Goal: Information Seeking & Learning: Learn about a topic

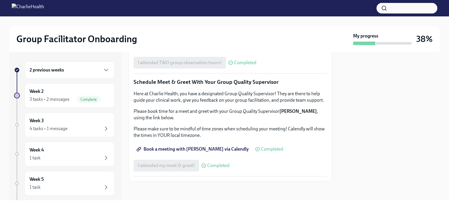
scroll to position [574, 0]
click at [66, 119] on div "Week 3 4 tasks • 1 message" at bounding box center [70, 124] width 80 height 15
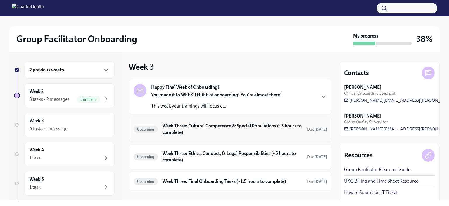
click at [188, 129] on h6 "Week Three: Cultural Competence & Special Populations (~3 hours to complete)" at bounding box center [233, 128] width 140 height 13
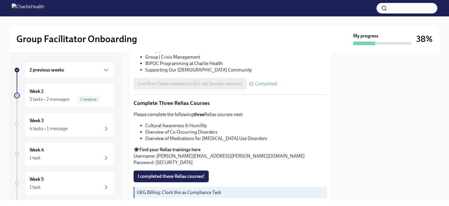
scroll to position [436, 0]
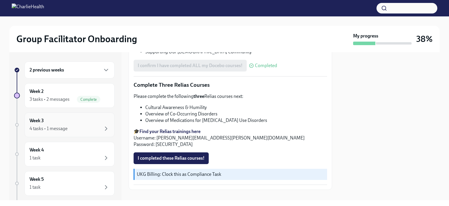
click at [70, 131] on div "4 tasks • 1 message" at bounding box center [70, 128] width 80 height 7
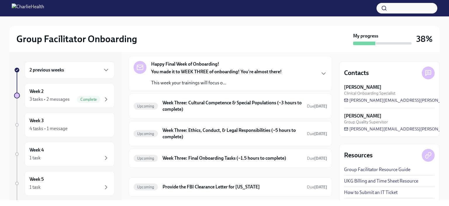
scroll to position [37, 0]
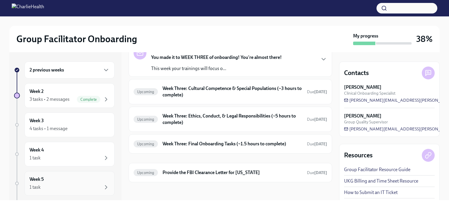
click at [67, 191] on div "Week 5 1 task" at bounding box center [70, 183] width 90 height 25
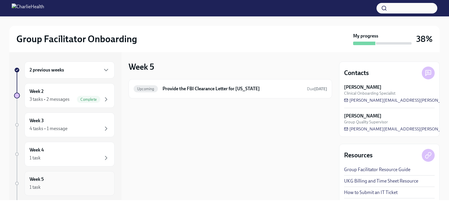
click at [75, 185] on div "1 task" at bounding box center [70, 186] width 80 height 7
click at [82, 157] on div "1 task" at bounding box center [70, 157] width 80 height 7
click at [82, 130] on div "4 tasks • 1 message" at bounding box center [70, 128] width 80 height 7
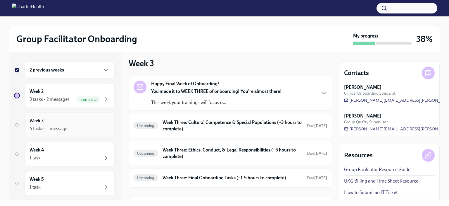
scroll to position [4, 0]
click at [201, 95] on div "You made it to WEEK THREE of onboarding! You're almost there! This week your tr…" at bounding box center [216, 97] width 131 height 18
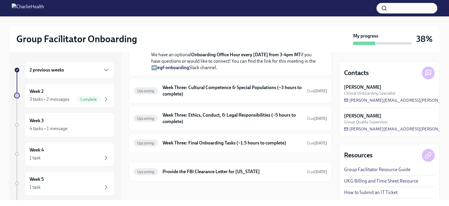
scroll to position [266, 0]
click at [181, 145] on h6 "Week Three: Final Onboarding Tasks (~1.5 hours to complete)" at bounding box center [233, 142] width 140 height 6
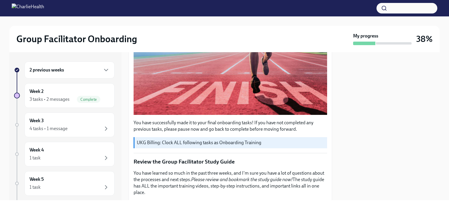
scroll to position [161, 0]
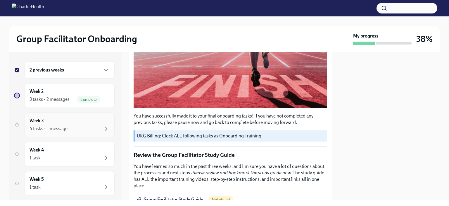
click at [69, 126] on div "4 tasks • 1 message" at bounding box center [70, 128] width 80 height 7
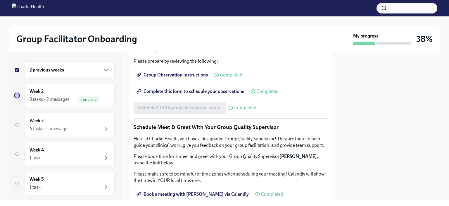
scroll to position [373, 0]
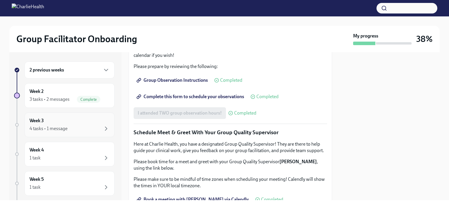
click at [57, 132] on div "Week 3 4 tasks • 1 message" at bounding box center [70, 124] width 90 height 25
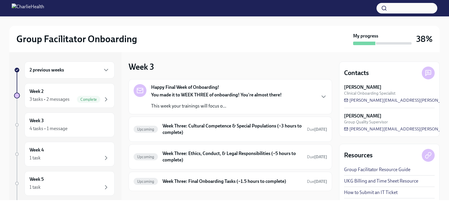
click at [49, 72] on h6 "2 previous weeks" at bounding box center [47, 70] width 34 height 6
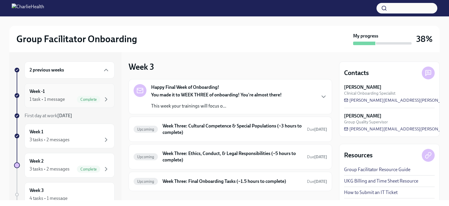
click at [48, 102] on div "1 task • 1 message Complete" at bounding box center [70, 99] width 80 height 7
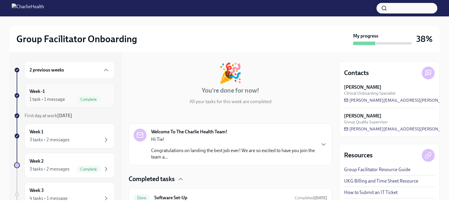
scroll to position [51, 0]
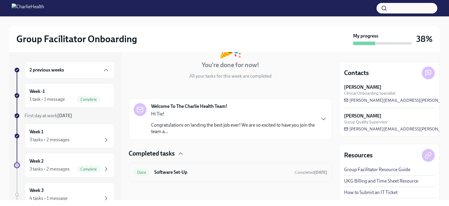
click at [144, 176] on div "Done Software Set-Up Completed 12 days ago" at bounding box center [231, 171] width 194 height 9
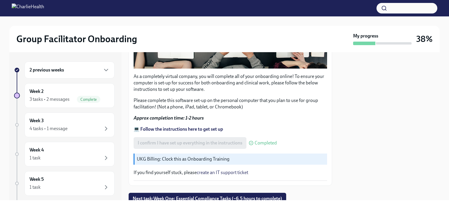
scroll to position [204, 0]
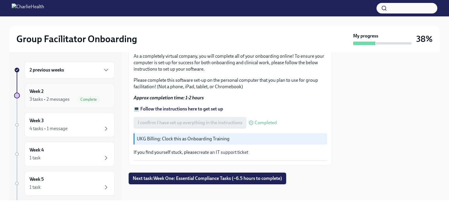
click at [71, 95] on div "Week 2 3 tasks • 2 messages Complete" at bounding box center [70, 95] width 80 height 15
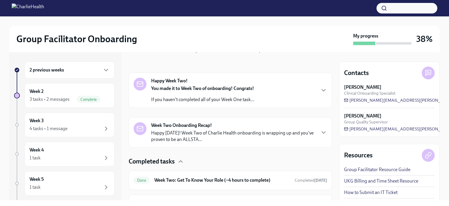
scroll to position [74, 0]
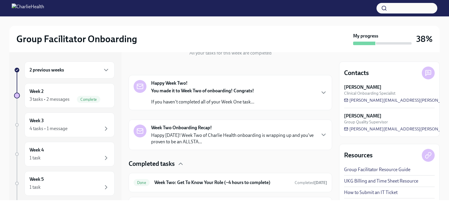
click at [162, 98] on div "You made it to Week Two of onboarding! Congrats! If you haven't completed all o…" at bounding box center [202, 96] width 103 height 18
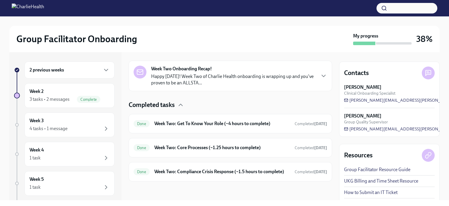
scroll to position [301, 0]
click at [166, 128] on div "Done Week Two: Get To Know Your Role (~4 hours to complete) Completed today" at bounding box center [231, 123] width 194 height 9
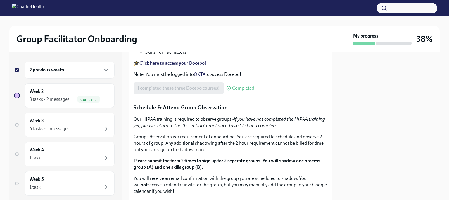
scroll to position [221, 0]
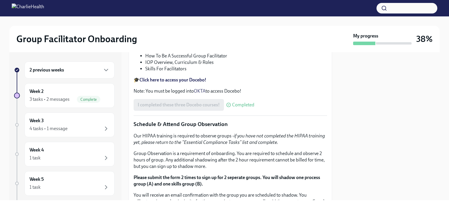
click at [77, 72] on div "2 previous weeks" at bounding box center [70, 69] width 80 height 7
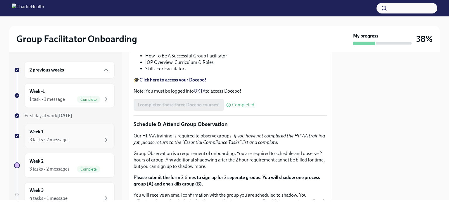
click at [86, 132] on div "Week 1 3 tasks • 2 messages" at bounding box center [70, 135] width 80 height 15
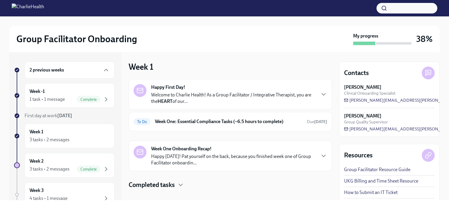
scroll to position [7, 0]
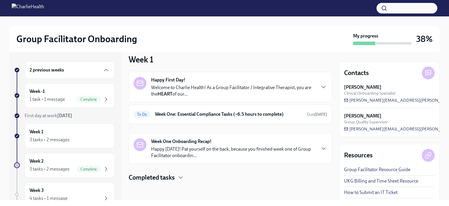
click at [167, 91] on strong "HEART" at bounding box center [165, 94] width 15 height 6
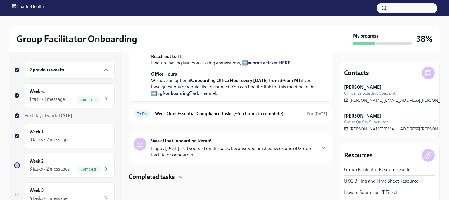
scroll to position [253, 0]
click at [165, 117] on h6 "Week One: Essential Compliance Tasks (~6.5 hours to complete)" at bounding box center [228, 113] width 147 height 6
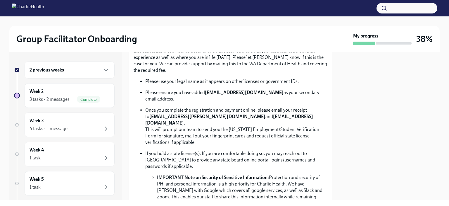
scroll to position [332, 0]
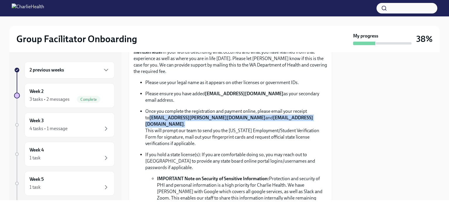
drag, startPoint x: 143, startPoint y: 114, endPoint x: 295, endPoint y: 116, distance: 152.0
click at [295, 116] on ul "Please use your legal name as it appears on other licenses or government IDs. P…" at bounding box center [231, 143] width 194 height 128
click at [283, 115] on strong "[EMAIL_ADDRESS][DOMAIN_NAME]" at bounding box center [229, 121] width 168 height 12
drag, startPoint x: 283, startPoint y: 115, endPoint x: 293, endPoint y: 115, distance: 9.7
click at [293, 115] on ul "Please use your legal name as it appears on other licenses or government IDs. P…" at bounding box center [231, 143] width 194 height 128
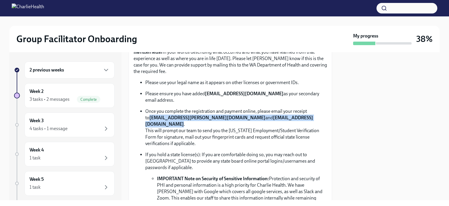
copy p "corielle.edmond@charliehealth.com and newlicense@charliehealth.com"
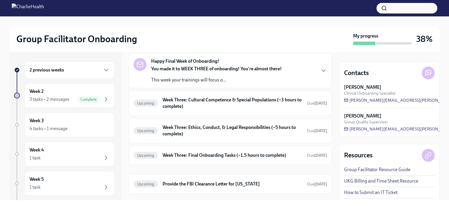
scroll to position [37, 0]
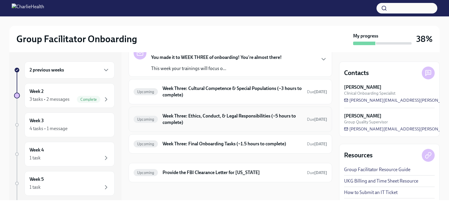
click at [182, 119] on h6 "Week Three: Ethics, Conduct, & Legal Responsibilities (~5 hours to complete)" at bounding box center [233, 119] width 140 height 13
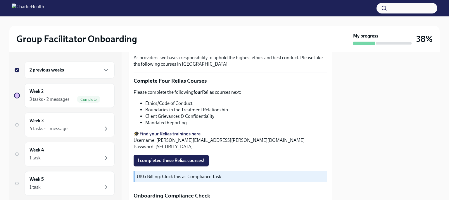
scroll to position [225, 0]
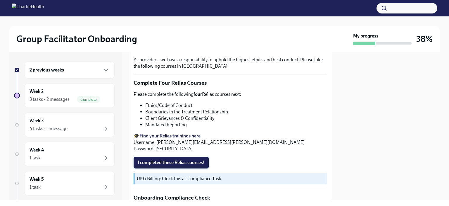
click at [181, 159] on span "I completed these Relias courses!" at bounding box center [171, 162] width 67 height 6
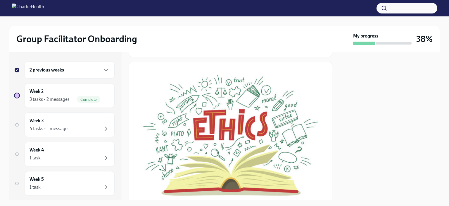
scroll to position [72, 0]
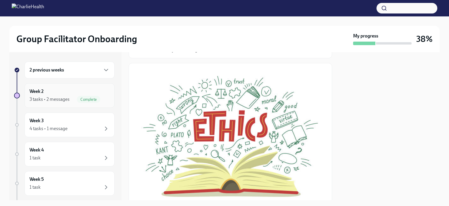
click at [74, 94] on div "Week 2 3 tasks • 2 messages Complete" at bounding box center [70, 95] width 80 height 15
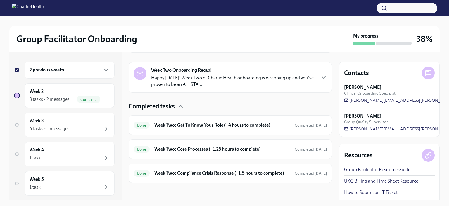
scroll to position [131, 0]
click at [182, 150] on h6 "Week Two: Core Processes (~1.25 hours to complete)" at bounding box center [222, 148] width 136 height 6
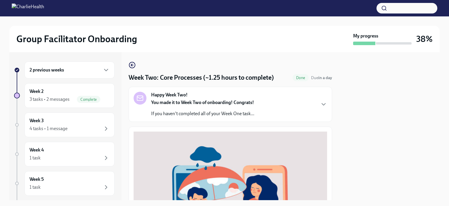
click at [65, 124] on div "Week 3 4 tasks • 1 message" at bounding box center [70, 124] width 80 height 15
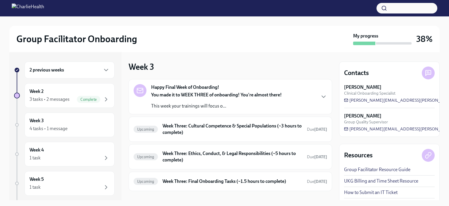
click at [82, 153] on div "Week 4 1 task" at bounding box center [70, 153] width 80 height 15
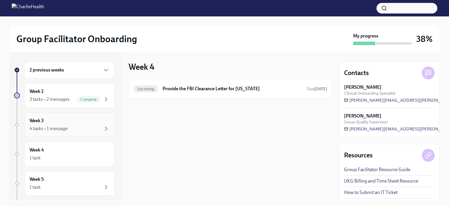
click at [68, 125] on div "4 tasks • 1 message" at bounding box center [70, 128] width 80 height 7
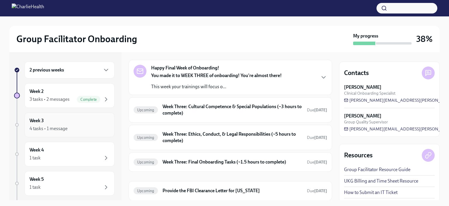
scroll to position [36, 0]
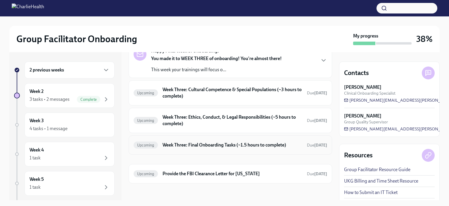
click at [198, 144] on h6 "Week Three: Final Onboarding Tasks (~1.5 hours to complete)" at bounding box center [233, 144] width 140 height 6
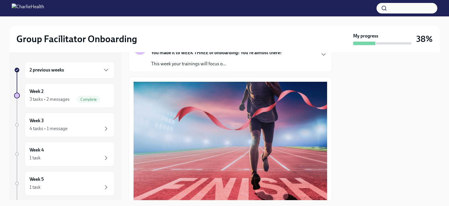
scroll to position [94, 0]
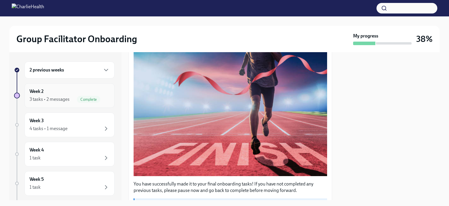
click at [57, 98] on div "3 tasks • 2 messages" at bounding box center [50, 99] width 40 height 6
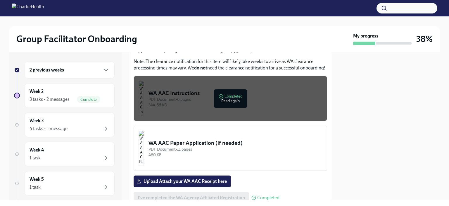
scroll to position [501, 0]
